Goal: Task Accomplishment & Management: Complete application form

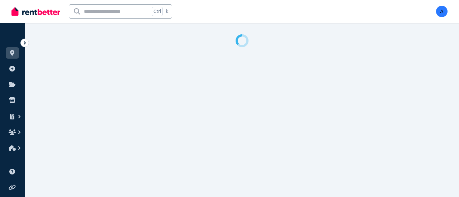
select select "**"
select select "**********"
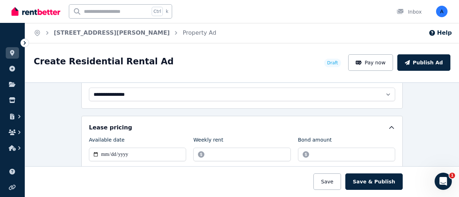
scroll to position [215, 0]
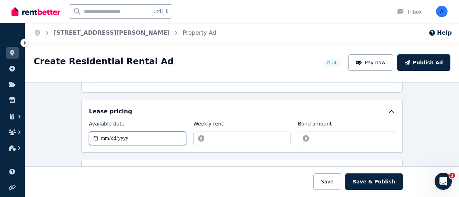
click at [150, 136] on input "Available date" at bounding box center [137, 139] width 97 height 14
click at [152, 132] on input "Available date" at bounding box center [137, 139] width 97 height 14
drag, startPoint x: 158, startPoint y: 133, endPoint x: 150, endPoint y: 136, distance: 7.9
click at [158, 133] on input "Available date" at bounding box center [137, 139] width 97 height 14
click at [138, 136] on input "Available date" at bounding box center [137, 139] width 97 height 14
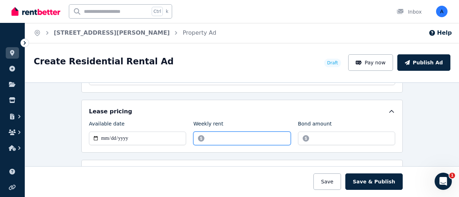
click at [250, 137] on input "Weekly rent" at bounding box center [241, 139] width 97 height 14
type input "******"
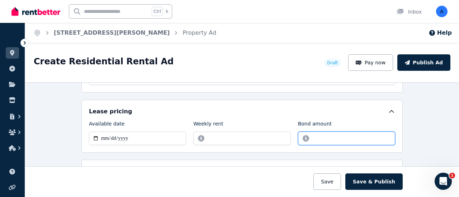
click at [322, 135] on input "Bond amount" at bounding box center [346, 139] width 97 height 14
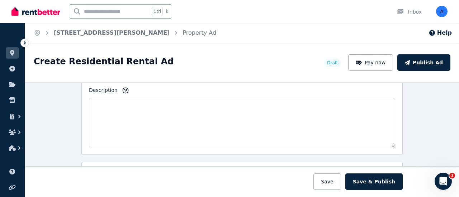
scroll to position [430, 0]
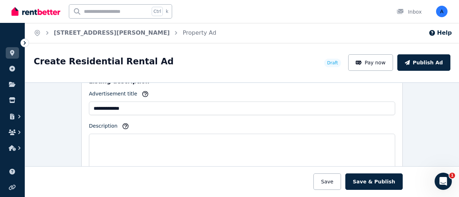
type input "****"
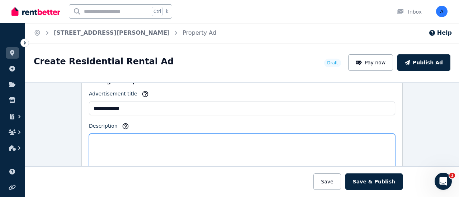
click at [158, 139] on textarea "Description" at bounding box center [242, 158] width 306 height 49
paste textarea "**********"
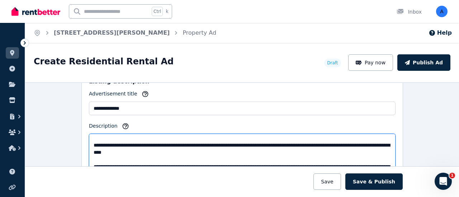
scroll to position [0, 0]
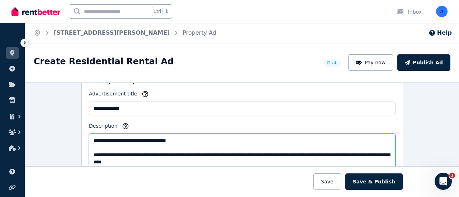
click at [198, 152] on textarea "Description" at bounding box center [242, 158] width 306 height 49
drag, startPoint x: 203, startPoint y: 152, endPoint x: 85, endPoint y: 151, distance: 117.9
click at [89, 153] on textarea "Description" at bounding box center [242, 158] width 306 height 49
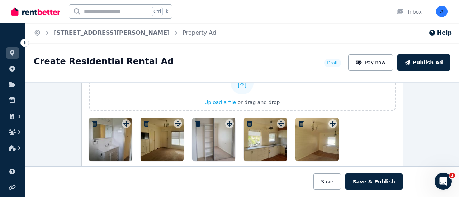
scroll to position [911, 0]
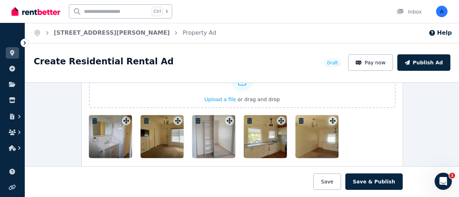
type textarea "**********"
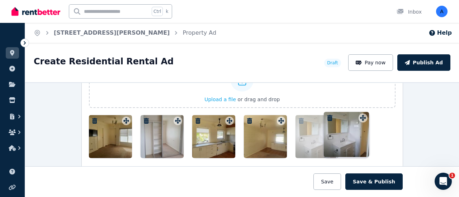
drag, startPoint x: 124, startPoint y: 118, endPoint x: 358, endPoint y: 119, distance: 234.7
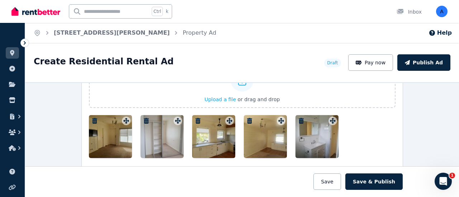
drag, startPoint x: 268, startPoint y: 142, endPoint x: 217, endPoint y: 141, distance: 51.3
click at [216, 143] on div at bounding box center [242, 136] width 306 height 43
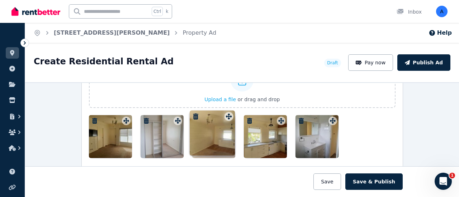
drag, startPoint x: 279, startPoint y: 118, endPoint x: 229, endPoint y: 112, distance: 50.5
click at [229, 112] on div "Photos Upload a file or drag and drop To pick up a draggable item, press the sp…" at bounding box center [242, 103] width 306 height 109
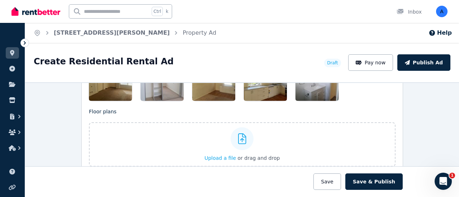
scroll to position [983, 0]
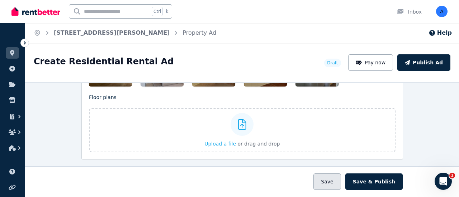
click at [332, 179] on button "Save" at bounding box center [326, 182] width 27 height 16
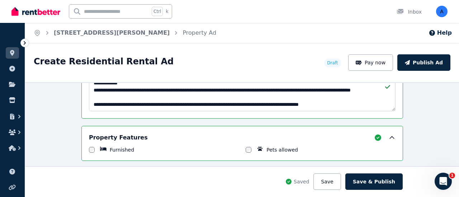
scroll to position [522, 0]
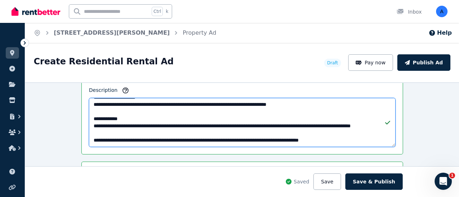
click at [149, 131] on textarea "Description" at bounding box center [242, 122] width 306 height 49
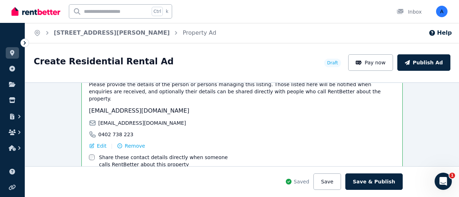
scroll to position [1203, 0]
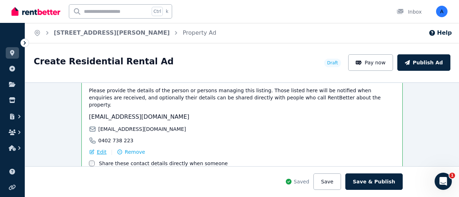
click at [100, 149] on span "Edit" at bounding box center [102, 152] width 10 height 7
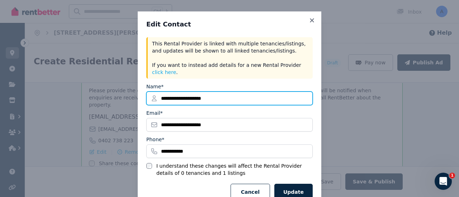
drag, startPoint x: 242, startPoint y: 92, endPoint x: 143, endPoint y: 88, distance: 98.6
click at [146, 92] on input "**********" at bounding box center [229, 99] width 166 height 14
type input "***"
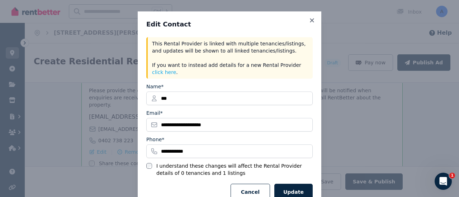
click at [341, 121] on div "**********" at bounding box center [229, 110] width 459 height 221
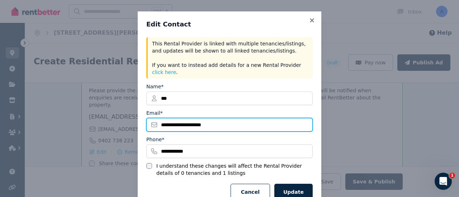
drag, startPoint x: 229, startPoint y: 123, endPoint x: 232, endPoint y: 119, distance: 5.1
click at [229, 123] on input "**********" at bounding box center [229, 125] width 166 height 14
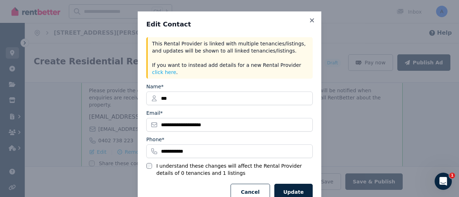
click at [336, 126] on div "**********" at bounding box center [229, 110] width 459 height 221
click at [290, 185] on button "Update" at bounding box center [293, 192] width 38 height 16
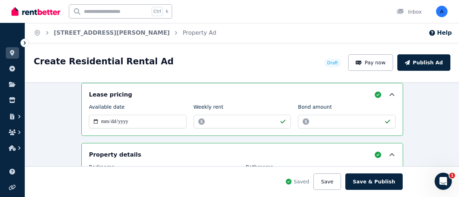
scroll to position [272, 0]
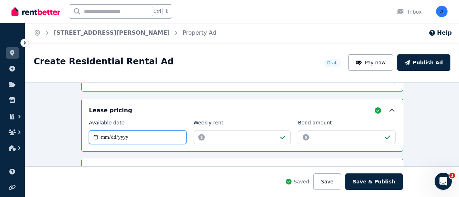
click at [158, 138] on input "Available date" at bounding box center [137, 138] width 97 height 14
click at [132, 138] on input "Available date" at bounding box center [137, 138] width 97 height 14
click at [101, 136] on input "Available date" at bounding box center [137, 138] width 97 height 14
type input "**********"
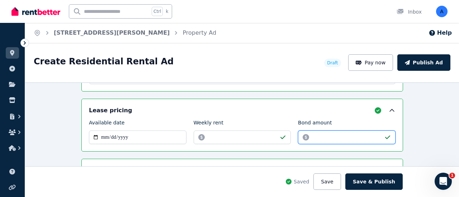
click at [328, 137] on input "****" at bounding box center [346, 138] width 97 height 14
type input "*"
type input "****"
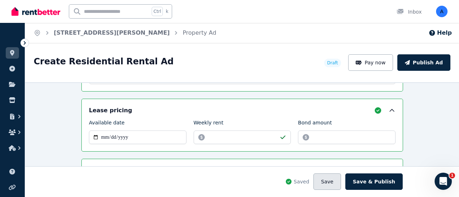
click at [339, 182] on button "Save" at bounding box center [326, 182] width 27 height 16
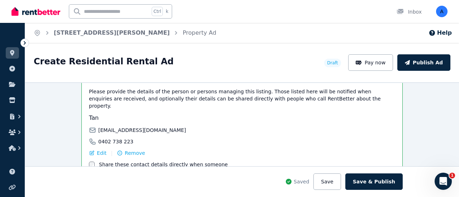
scroll to position [1238, 0]
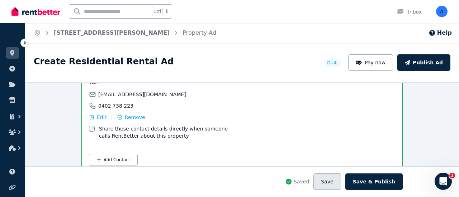
click at [336, 179] on button "Save" at bounding box center [326, 182] width 27 height 16
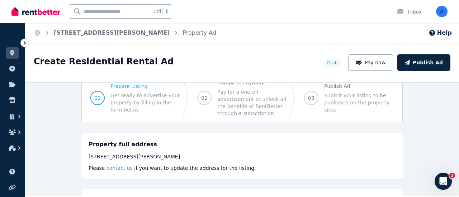
scroll to position [0, 0]
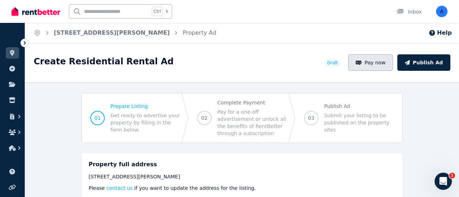
click at [377, 64] on button "Pay now" at bounding box center [370, 62] width 45 height 16
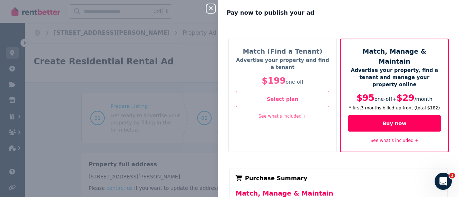
scroll to position [36, 0]
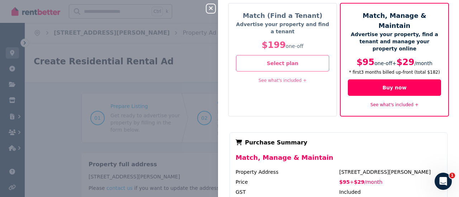
click at [287, 81] on link "See what's included +" at bounding box center [282, 80] width 48 height 5
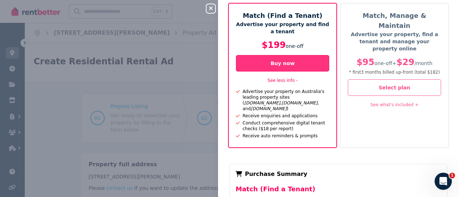
click at [283, 64] on button "Buy now" at bounding box center [282, 63] width 93 height 16
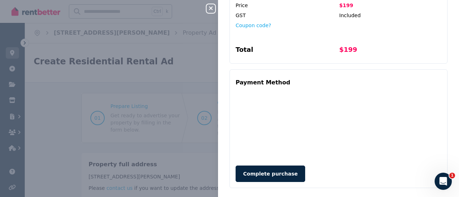
scroll to position [246, 0]
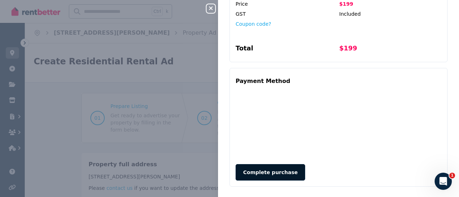
click at [285, 167] on button "Complete purchase" at bounding box center [270, 172] width 70 height 16
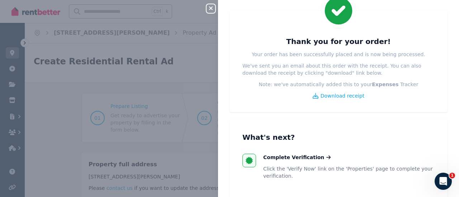
scroll to position [0, 0]
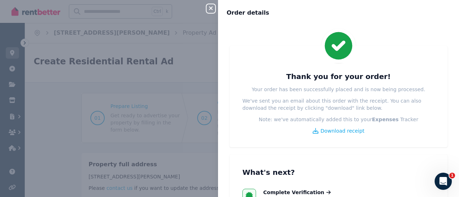
click at [212, 8] on icon "button" at bounding box center [210, 8] width 9 height 6
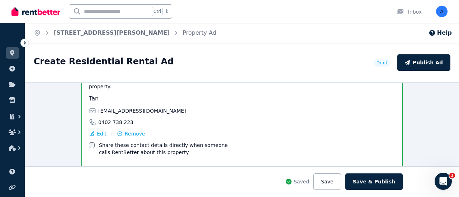
scroll to position [1238, 0]
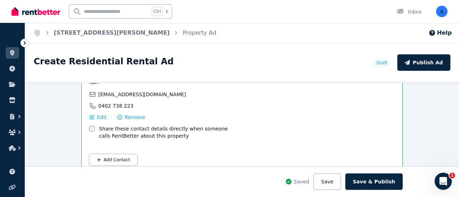
click at [85, 115] on div "Contact details Please provide the details of the person or persons managing th…" at bounding box center [241, 103] width 321 height 142
click at [329, 182] on button "Save" at bounding box center [326, 182] width 27 height 16
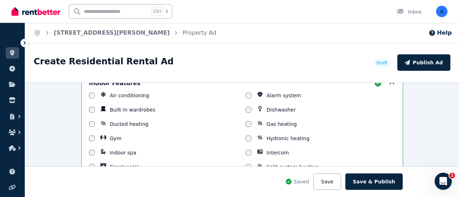
scroll to position [660, 0]
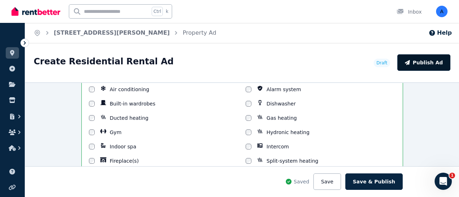
click at [423, 61] on button "Publish Ad" at bounding box center [423, 62] width 53 height 16
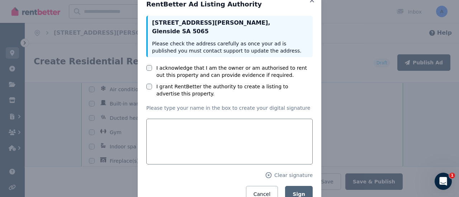
scroll to position [0, 0]
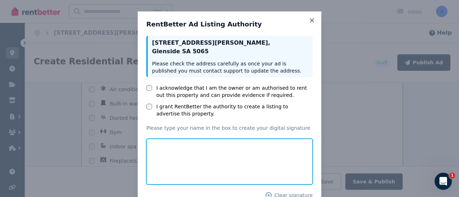
drag, startPoint x: 194, startPoint y: 172, endPoint x: 201, endPoint y: 149, distance: 24.0
click at [201, 148] on input "text" at bounding box center [229, 162] width 166 height 46
click at [306, 155] on input "text" at bounding box center [229, 162] width 166 height 46
drag, startPoint x: 300, startPoint y: 169, endPoint x: 300, endPoint y: 130, distance: 39.1
click at [300, 169] on input "text" at bounding box center [229, 162] width 166 height 46
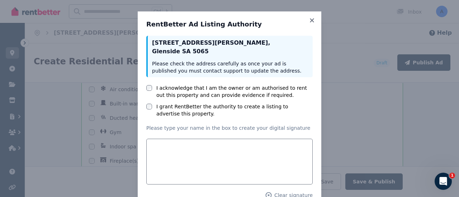
click at [306, 122] on div "[STREET_ADDRESS][PERSON_NAME] Please check the address carefully as once your a…" at bounding box center [229, 129] width 166 height 187
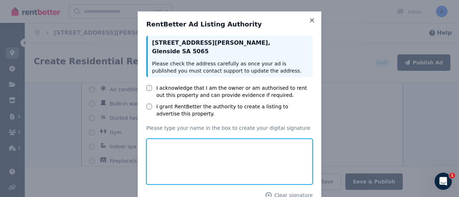
click at [229, 169] on input "text" at bounding box center [229, 162] width 166 height 46
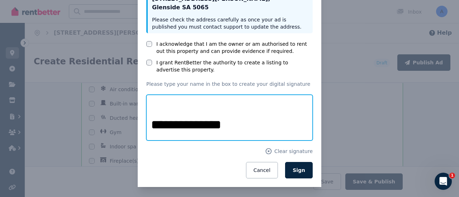
scroll to position [45, 0]
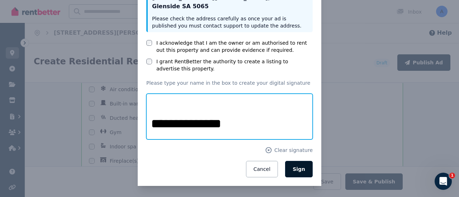
type input "**********"
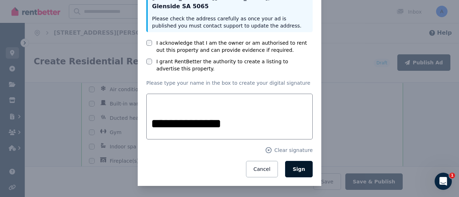
click at [293, 169] on span "Sign" at bounding box center [298, 170] width 13 height 6
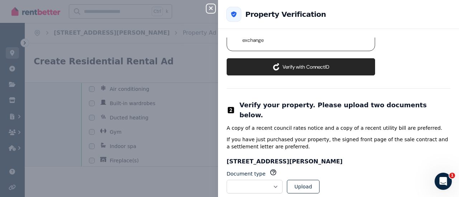
scroll to position [98, 0]
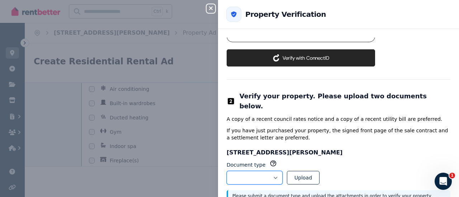
click at [282, 171] on select "**********" at bounding box center [254, 178] width 56 height 14
click at [346, 149] on h3 "[STREET_ADDRESS][PERSON_NAME]" at bounding box center [338, 153] width 224 height 9
drag, startPoint x: 434, startPoint y: 176, endPoint x: 865, endPoint y: 342, distance: 461.7
click at [433, 175] on html at bounding box center [441, 180] width 17 height 17
click at [212, 10] on icon "button" at bounding box center [211, 8] width 4 height 4
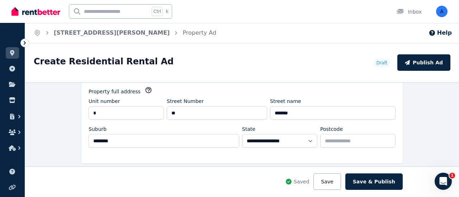
scroll to position [0, 0]
